Goal: Information Seeking & Learning: Learn about a topic

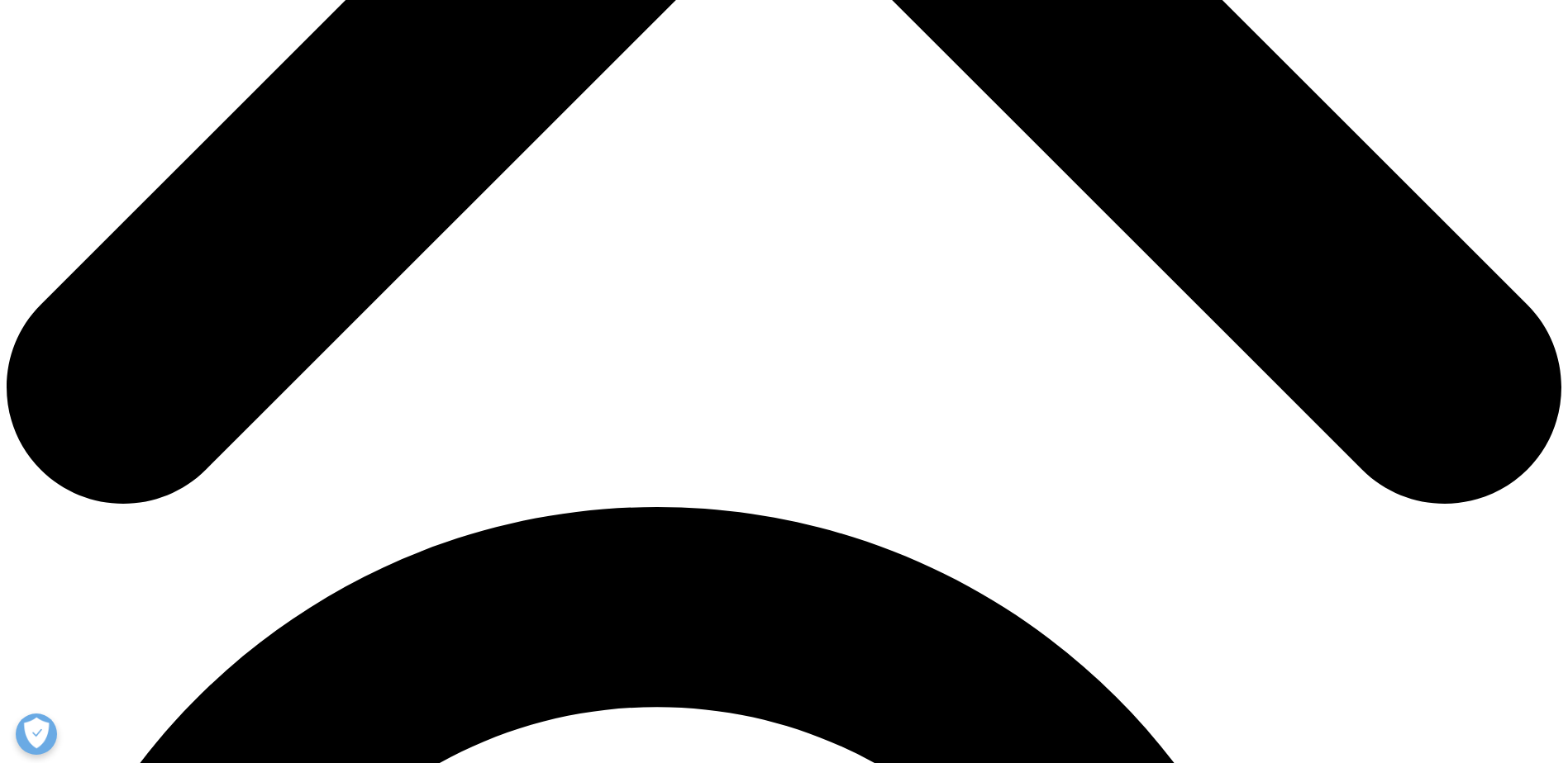
scroll to position [1074, 0]
drag, startPoint x: 384, startPoint y: 525, endPoint x: 554, endPoint y: 547, distance: 171.4
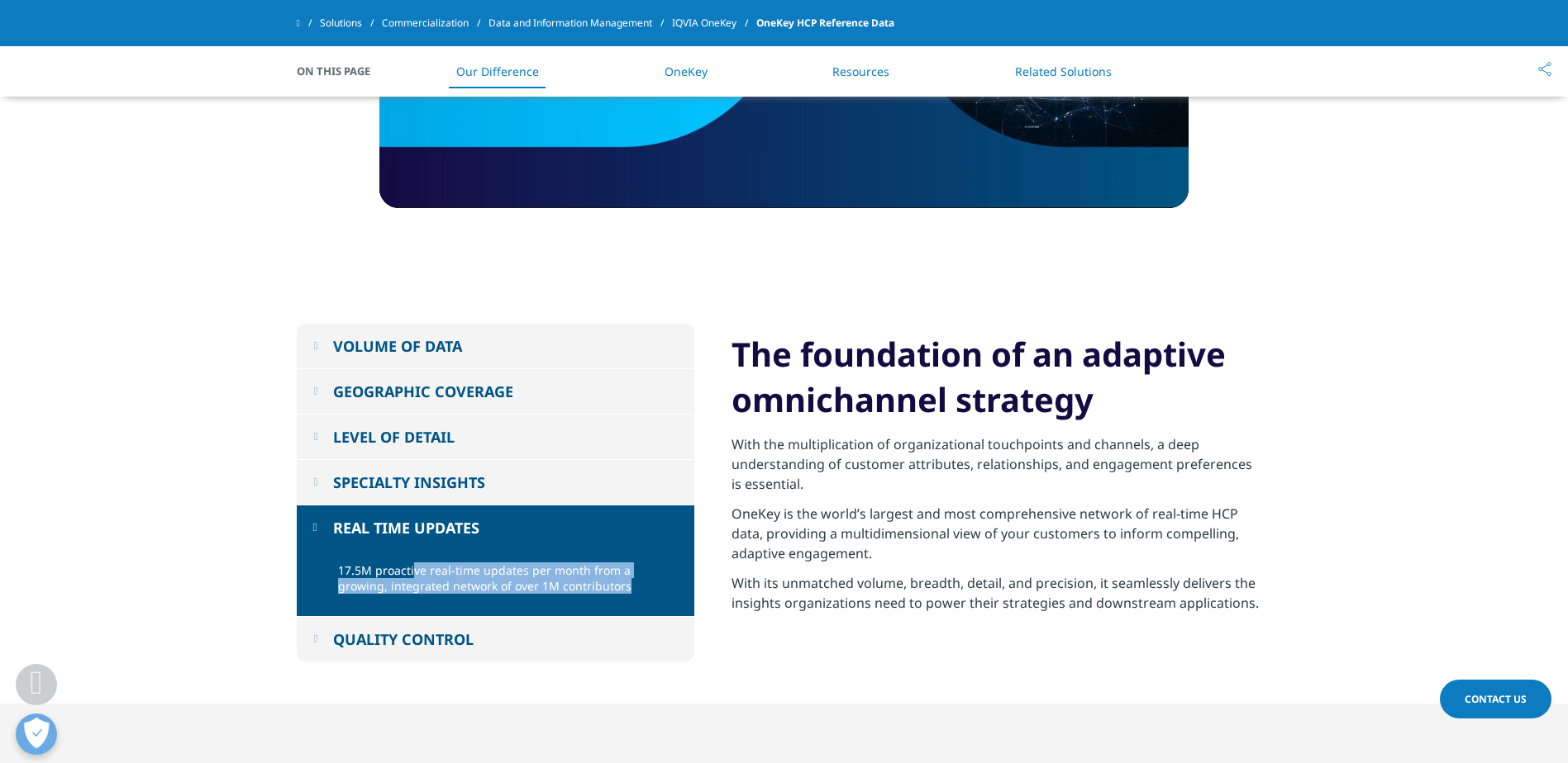
drag, startPoint x: 411, startPoint y: 566, endPoint x: 597, endPoint y: 602, distance: 189.5
click at [620, 595] on p "17.5M proactive real-time updates per month from a growing, integrated network …" at bounding box center [510, 583] width 344 height 41
drag, startPoint x: 597, startPoint y: 602, endPoint x: 409, endPoint y: 624, distance: 189.3
click at [409, 624] on button "QUALITY CONTROL" at bounding box center [495, 639] width 398 height 45
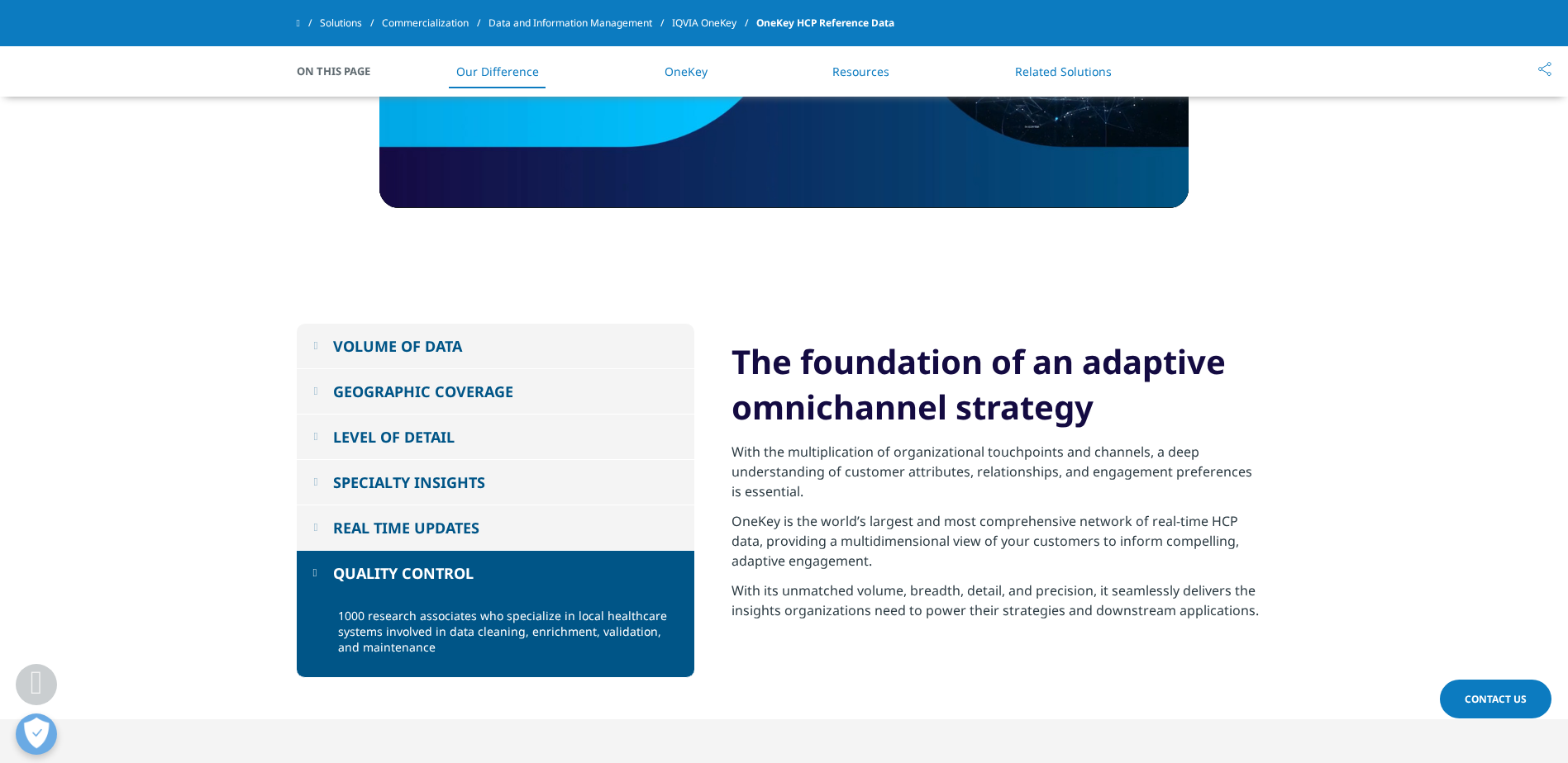
click at [412, 502] on button "SPECIALTY INSIGHTS" at bounding box center [495, 482] width 398 height 45
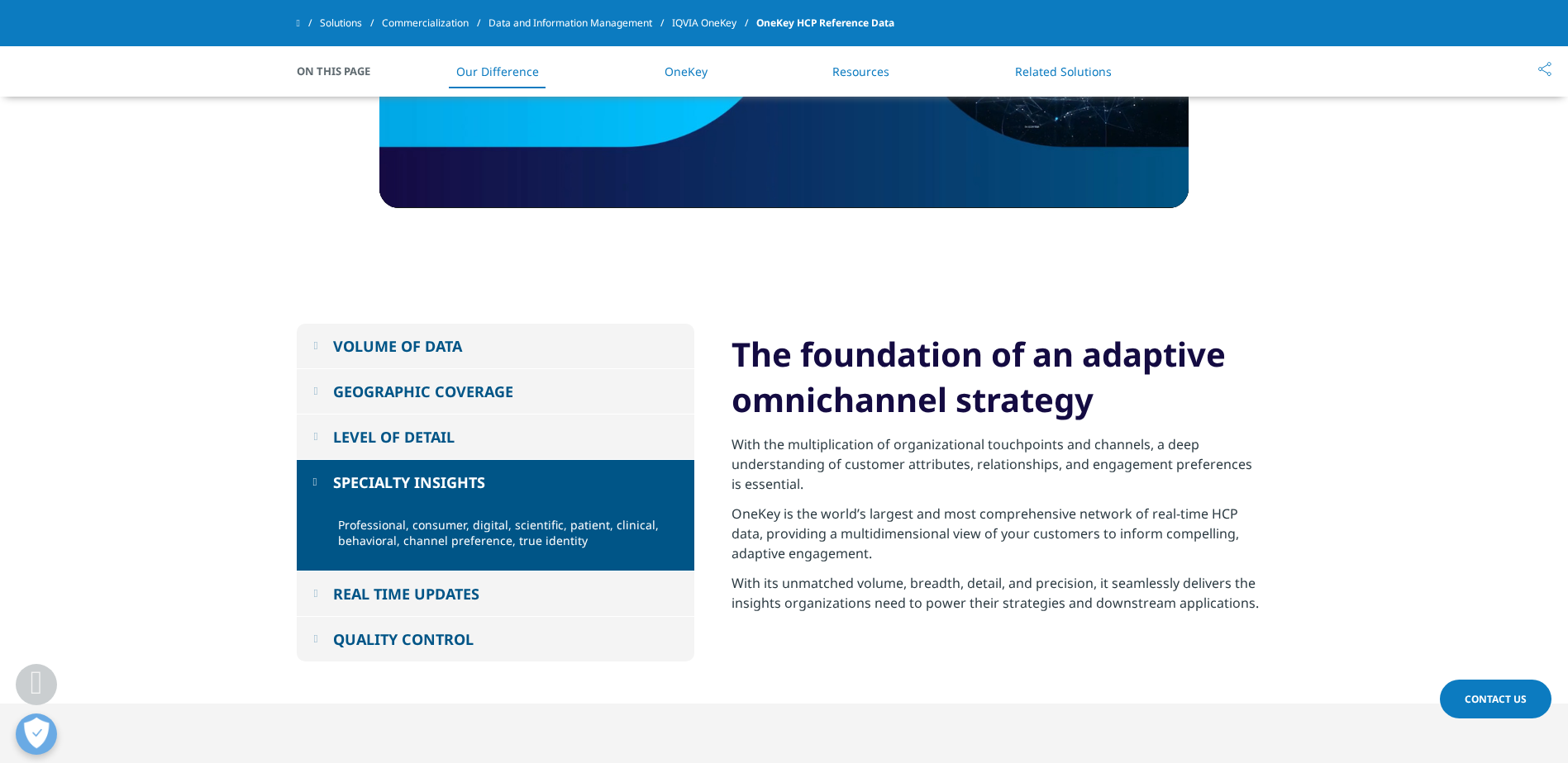
click at [425, 461] on button "SPECIALTY INSIGHTS" at bounding box center [495, 482] width 398 height 45
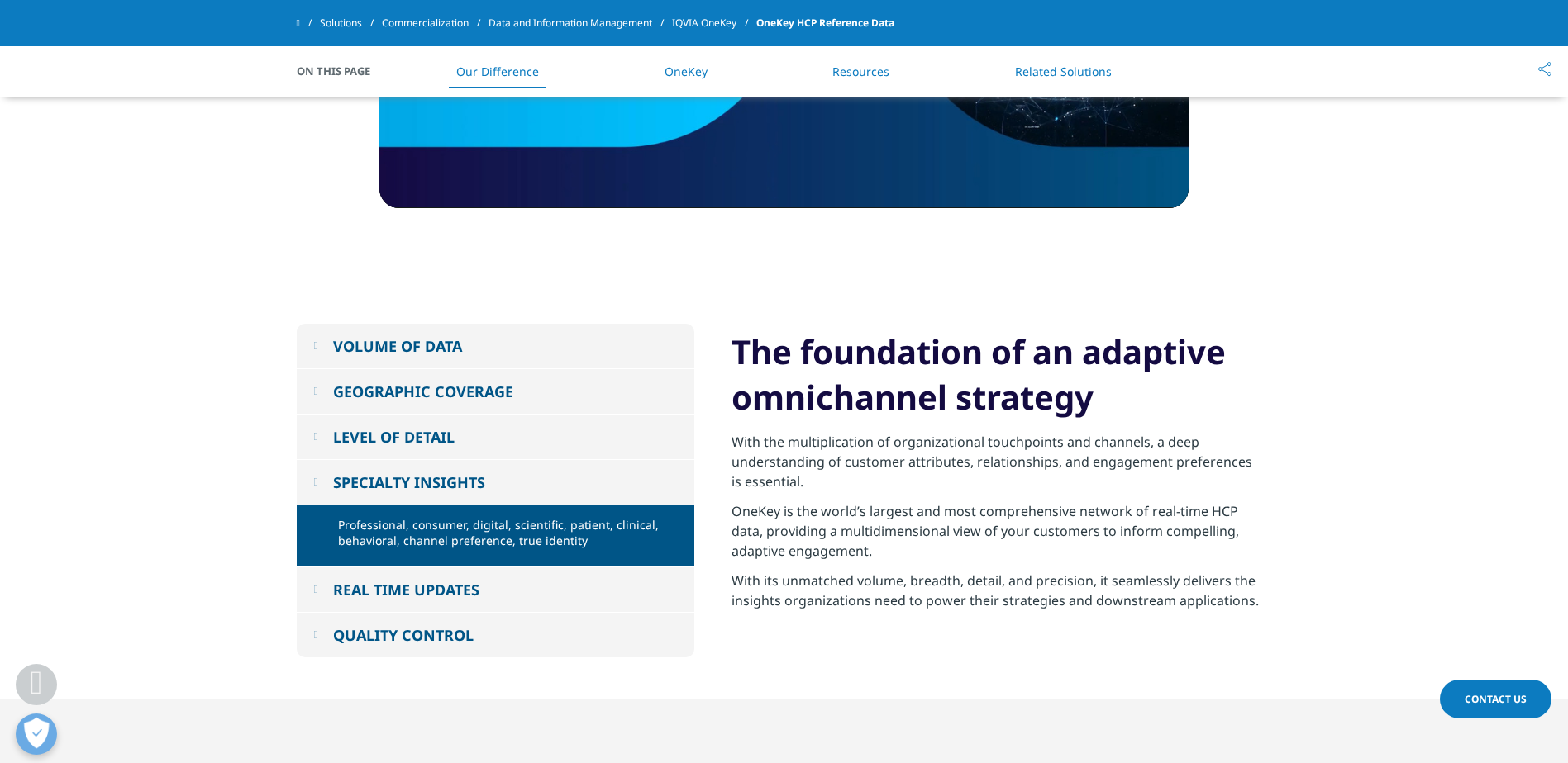
click at [435, 443] on button "LEVEL OF DETAIL" at bounding box center [495, 437] width 398 height 45
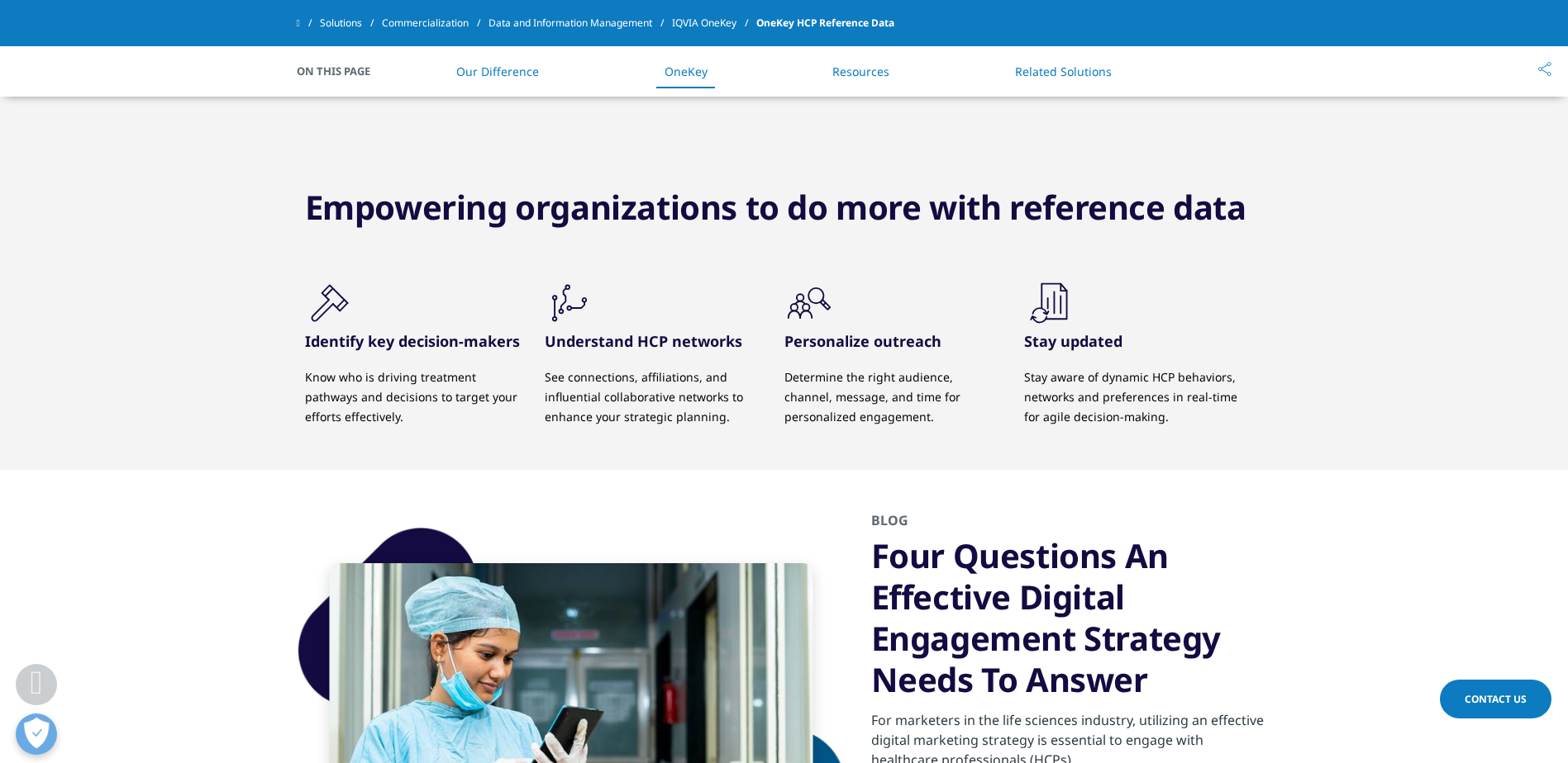
scroll to position [2148, 0]
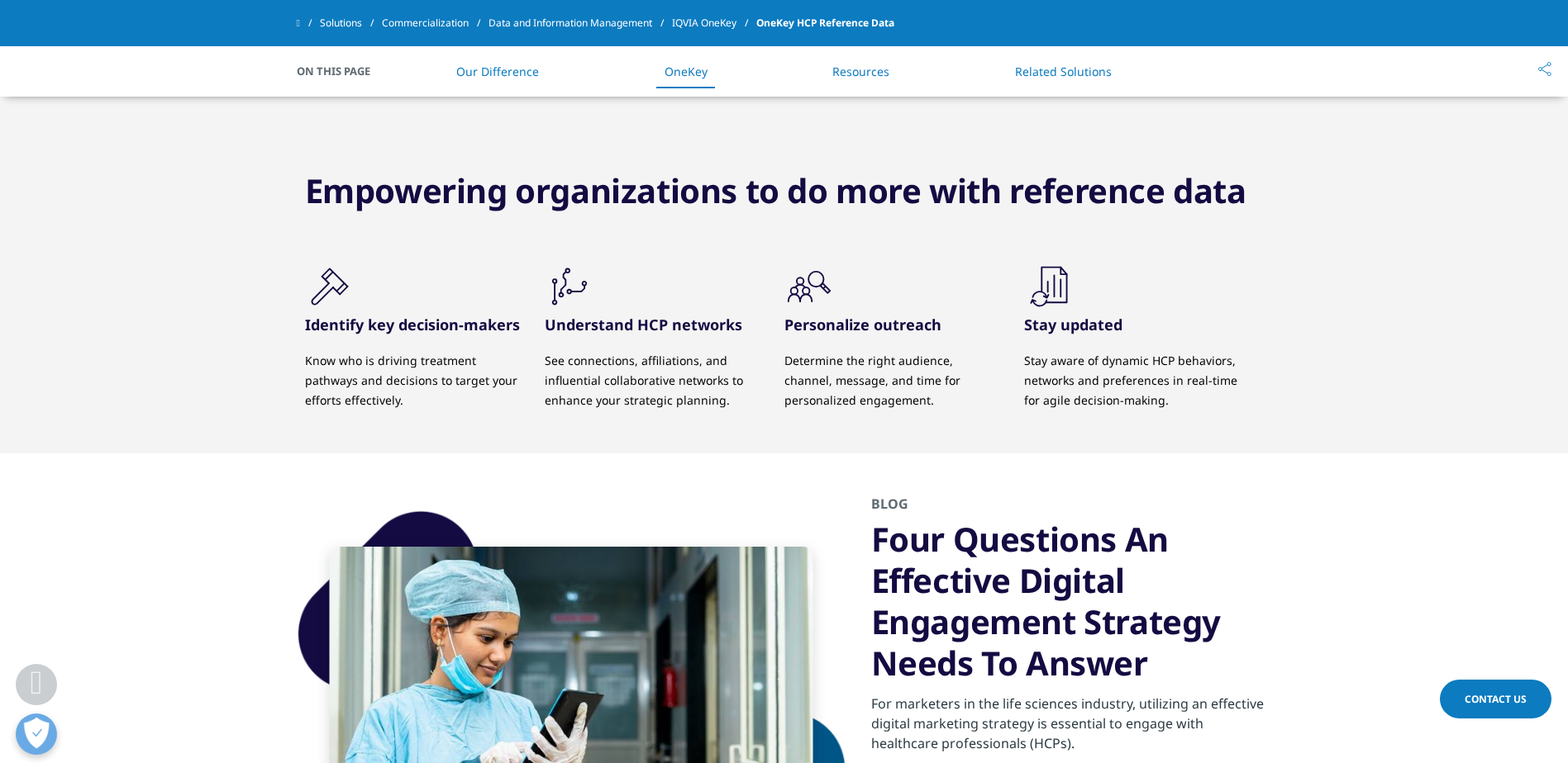
click at [830, 438] on div ".cls-1{fill:#231f20;} Personalize outreach Determine the right audience, channe…" at bounding box center [904, 357] width 240 height 191
